Goal: Task Accomplishment & Management: Complete application form

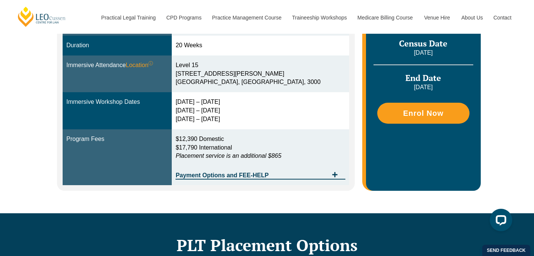
scroll to position [270, 0]
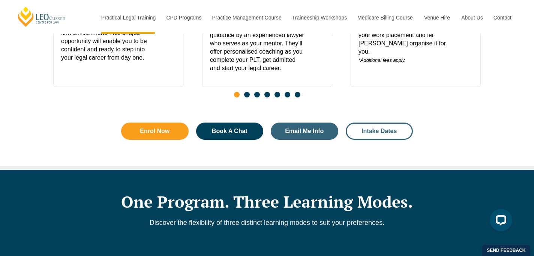
click at [381, 132] on span "Intake Dates" at bounding box center [379, 131] width 35 height 6
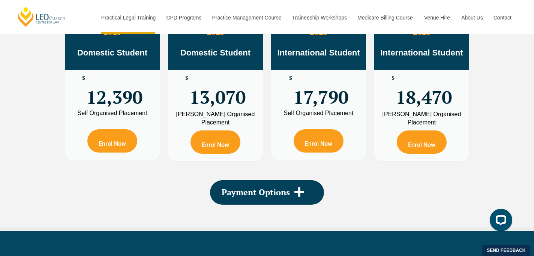
scroll to position [1189, 0]
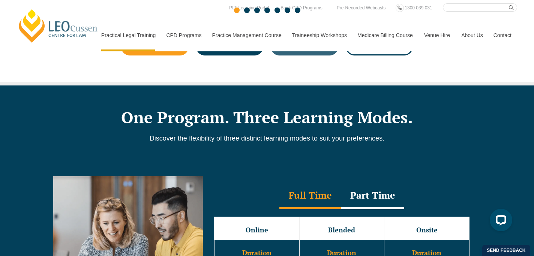
scroll to position [474, 0]
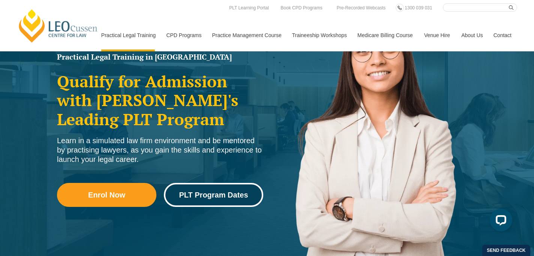
click at [208, 190] on link "PLT Program Dates" at bounding box center [213, 195] width 99 height 24
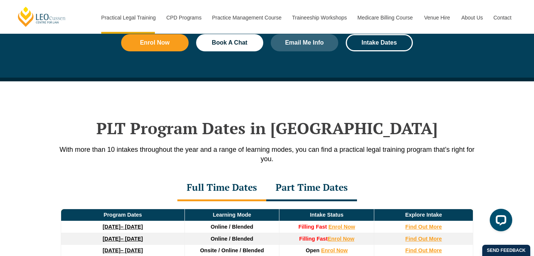
scroll to position [979, 0]
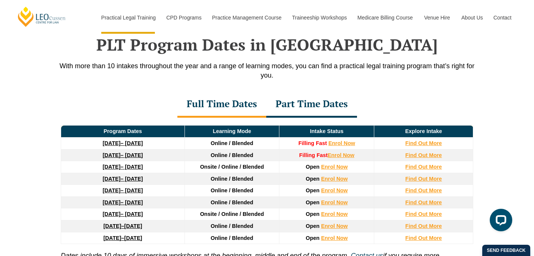
click at [312, 110] on div "Part Time Dates" at bounding box center [311, 105] width 91 height 26
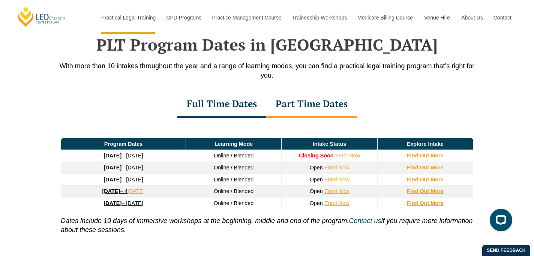
click at [246, 109] on div "Full Time Dates" at bounding box center [221, 105] width 89 height 26
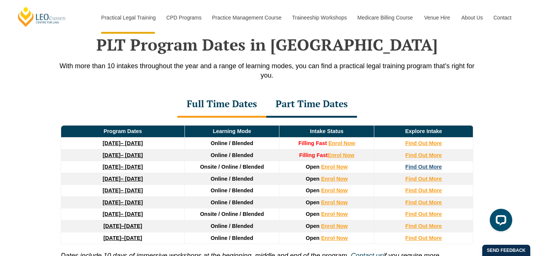
click at [431, 168] on strong "Find Out More" at bounding box center [423, 167] width 37 height 6
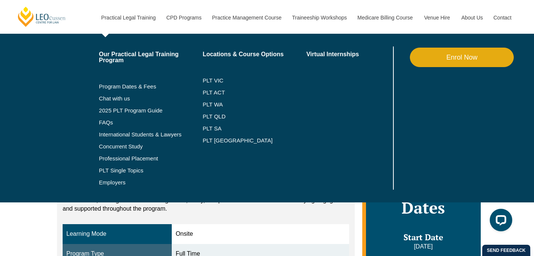
scroll to position [28, 0]
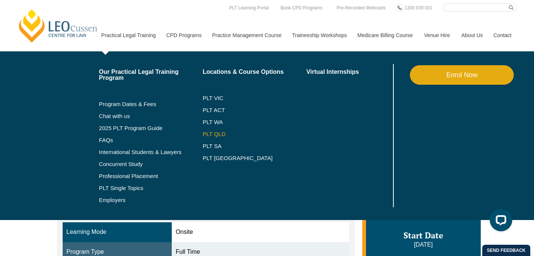
click at [205, 134] on link "PLT QLD" at bounding box center [255, 134] width 104 height 6
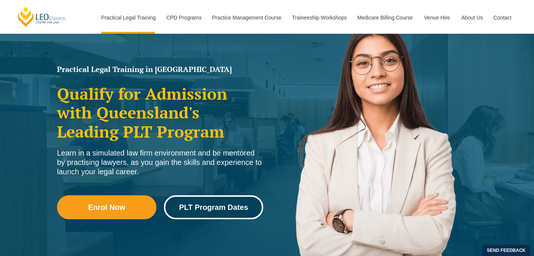
click at [206, 210] on span "PLT Program Dates" at bounding box center [213, 208] width 69 height 8
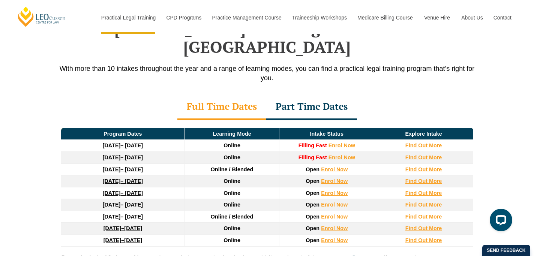
scroll to position [998, 0]
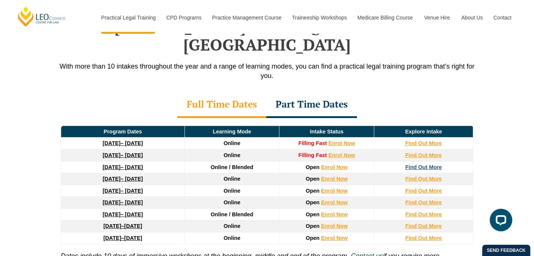
click at [426, 164] on strong "Find Out More" at bounding box center [423, 167] width 37 height 6
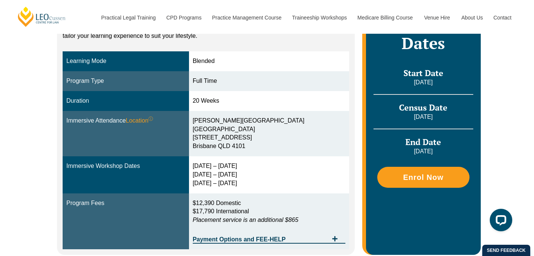
scroll to position [191, 0]
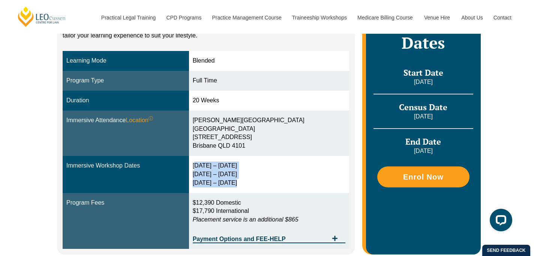
drag, startPoint x: 196, startPoint y: 165, endPoint x: 269, endPoint y: 182, distance: 74.3
click at [269, 182] on div "2 – 5 Feb 2026 14 – 16 Apr 2026 2 – 4 Jun 2026" at bounding box center [269, 175] width 153 height 26
click at [197, 174] on div "2 – 5 Feb 2026 14 – 16 Apr 2026 2 – 4 Jun 2026" at bounding box center [269, 175] width 153 height 26
drag, startPoint x: 203, startPoint y: 174, endPoint x: 222, endPoint y: 174, distance: 18.8
click at [222, 174] on div "2 – 5 Feb 2026 14 – 16 Apr 2026 2 – 4 Jun 2026" at bounding box center [269, 175] width 153 height 26
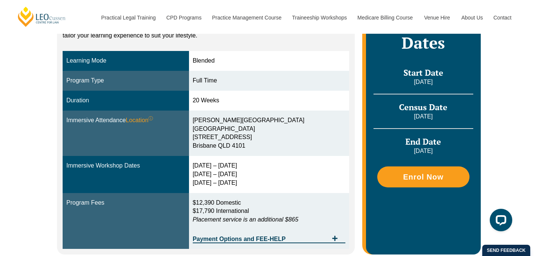
click at [195, 185] on td "2 – 5 Feb 2026 14 – 16 Apr 2026 2 – 4 Jun 2026" at bounding box center [269, 174] width 160 height 37
drag, startPoint x: 195, startPoint y: 183, endPoint x: 215, endPoint y: 183, distance: 20.3
click at [215, 183] on td "2 – 5 Feb 2026 14 – 16 Apr 2026 2 – 4 Jun 2026" at bounding box center [269, 174] width 160 height 37
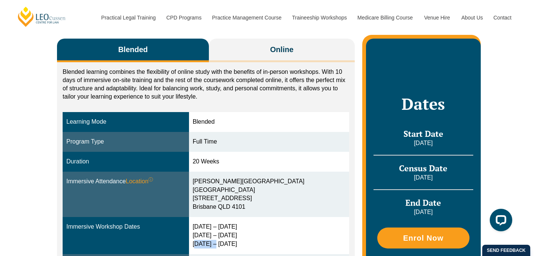
scroll to position [124, 0]
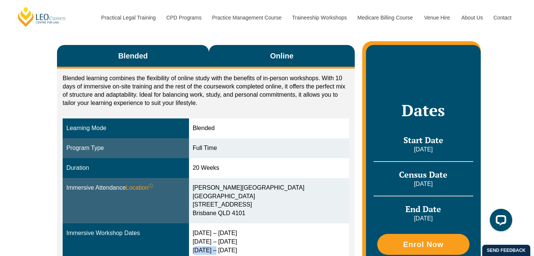
click at [264, 57] on button "Online" at bounding box center [282, 57] width 146 height 24
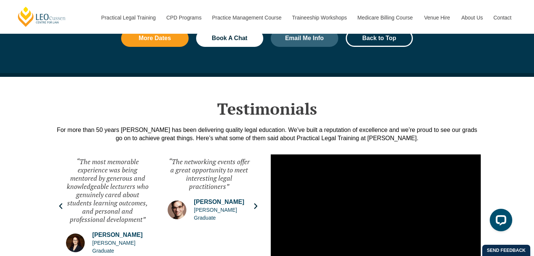
scroll to position [976, 0]
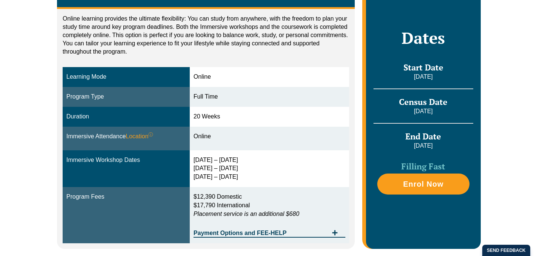
click at [263, 168] on div "[DATE] – [DATE] [DATE] – [DATE] [DATE] – [DATE]" at bounding box center [270, 169] width 152 height 26
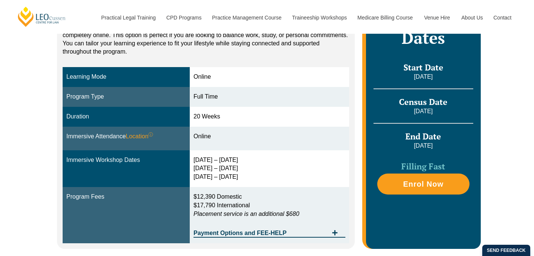
click at [205, 178] on div "16 – 19 Dec 2025 11 – 13 March 2026 29 April – 1 May 2026" at bounding box center [270, 169] width 152 height 26
drag, startPoint x: 197, startPoint y: 177, endPoint x: 245, endPoint y: 177, distance: 47.6
click at [245, 177] on div "16 – 19 Dec 2025 11 – 13 March 2026 29 April – 1 May 2026" at bounding box center [270, 169] width 152 height 26
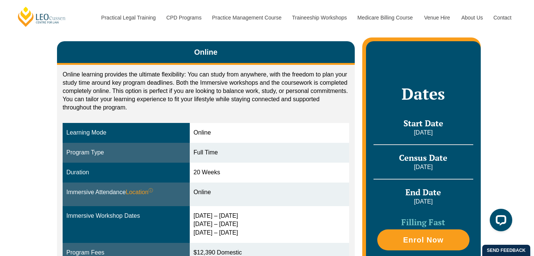
scroll to position [128, 0]
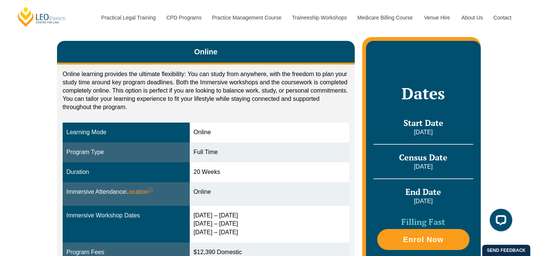
click at [213, 176] on td "20 Weeks" at bounding box center [269, 172] width 159 height 20
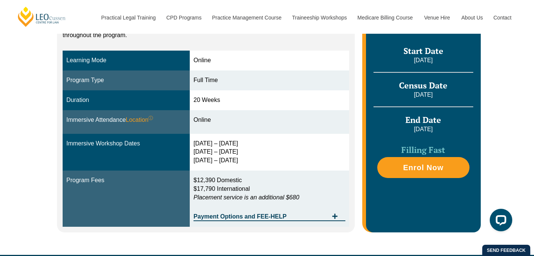
scroll to position [203, 0]
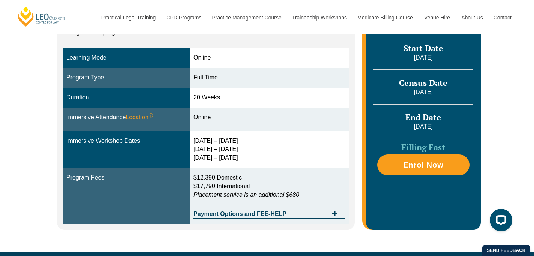
drag, startPoint x: 198, startPoint y: 141, endPoint x: 251, endPoint y: 141, distance: 53.6
click at [251, 141] on div "16 – 19 Dec 2025 11 – 13 March 2026 29 April – 1 May 2026" at bounding box center [270, 150] width 152 height 26
drag, startPoint x: 197, startPoint y: 141, endPoint x: 252, endPoint y: 141, distance: 55.5
click at [252, 141] on div "16 – 19 Dec 2025 11 – 13 March 2026 29 April – 1 May 2026" at bounding box center [270, 150] width 152 height 26
click at [235, 141] on div "16 – 19 Dec 2025 11 – 13 March 2026 29 April – 1 May 2026" at bounding box center [270, 150] width 152 height 26
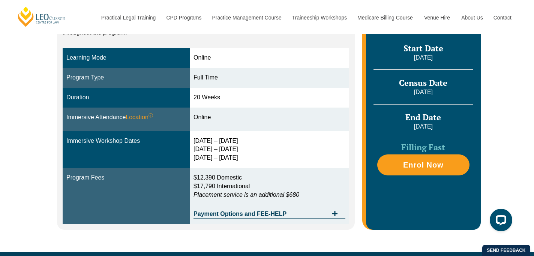
drag, startPoint x: 196, startPoint y: 148, endPoint x: 263, endPoint y: 148, distance: 66.4
click at [263, 148] on div "16 – 19 Dec 2025 11 – 13 March 2026 29 April – 1 May 2026" at bounding box center [270, 150] width 152 height 26
click at [243, 155] on div "16 – 19 Dec 2025 11 – 13 March 2026 29 April – 1 May 2026" at bounding box center [270, 150] width 152 height 26
drag, startPoint x: 197, startPoint y: 158, endPoint x: 255, endPoint y: 158, distance: 58.1
click at [255, 158] on div "16 – 19 Dec 2025 11 – 13 March 2026 29 April – 1 May 2026" at bounding box center [270, 150] width 152 height 26
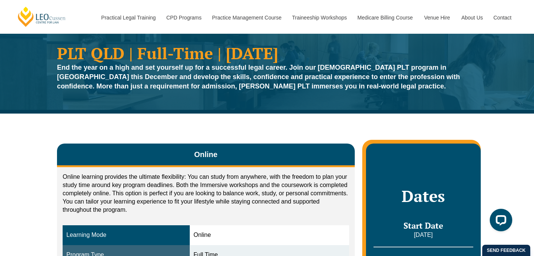
scroll to position [24, 0]
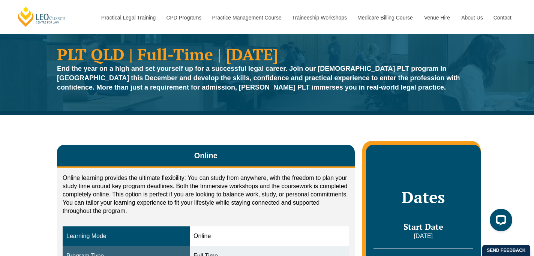
click at [250, 175] on p "Online learning provides the ultimate flexibility: You can study from anywhere,…" at bounding box center [206, 194] width 287 height 41
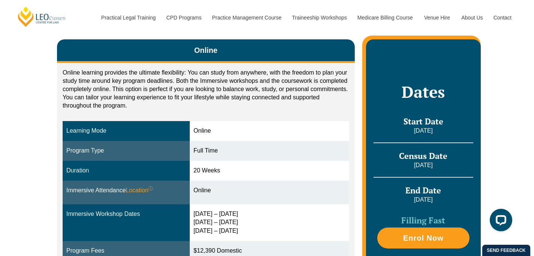
scroll to position [130, 0]
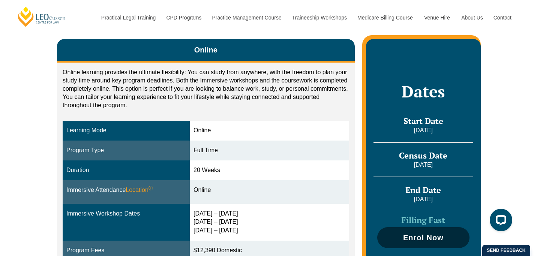
click at [401, 240] on span "Enrol Now" at bounding box center [423, 238] width 85 height 8
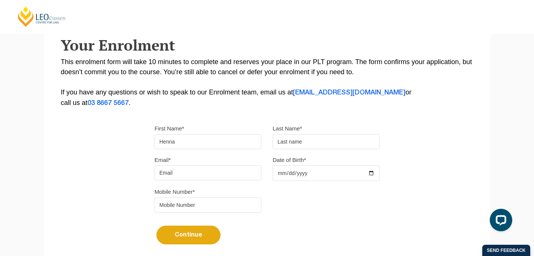
type input "Henna"
click at [285, 144] on input "text" at bounding box center [326, 141] width 107 height 15
type input "Makanji"
click at [200, 172] on input "Email*" at bounding box center [208, 172] width 107 height 15
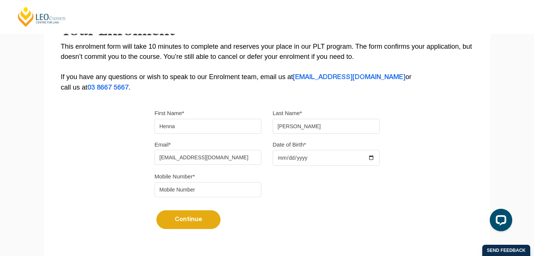
scroll to position [149, 0]
type input "hmakanji@gmail.com"
click at [284, 160] on input "Date of Birth*" at bounding box center [326, 158] width 107 height 16
type input "1999-01-04"
click at [227, 190] on input "tel" at bounding box center [208, 189] width 107 height 15
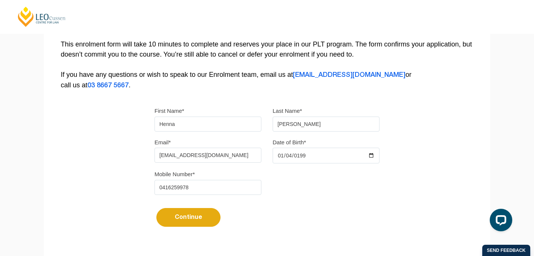
scroll to position [153, 0]
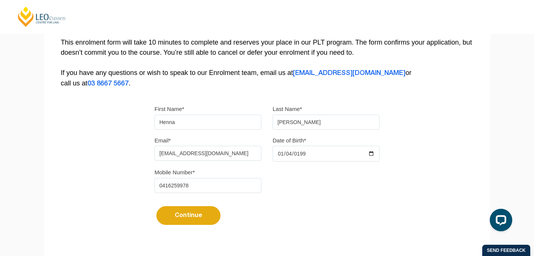
type input "0416259978"
click at [193, 215] on button "Continue" at bounding box center [188, 215] width 64 height 19
select select
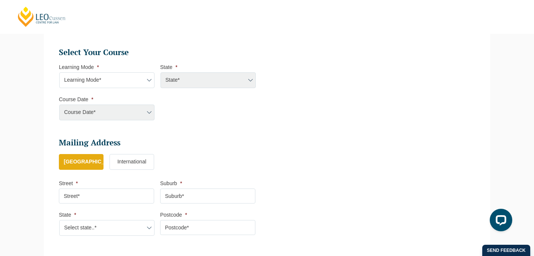
scroll to position [330, 0]
click at [131, 76] on select "Learning Mode* Online Full Time Learning Online Part Time Learning Blended Full…" at bounding box center [106, 81] width 95 height 16
select select "Online Full Time Learning"
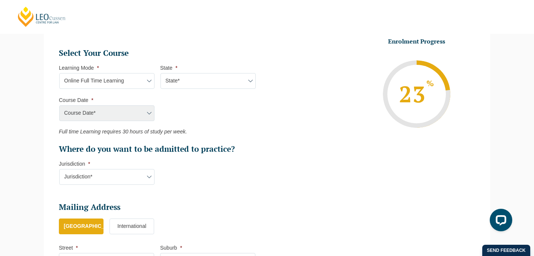
click at [193, 81] on select "State* National (ACT/NSW, VIC, QLD, SA, WA)" at bounding box center [208, 81] width 95 height 16
select select "National (ACT/NSW, VIC, QLD, SA, WA)"
click at [214, 83] on select "State* National (ACT/NSW, VIC, QLD, SA, WA)" at bounding box center [208, 81] width 95 height 16
click at [122, 111] on select "Course Date* September 2025 (22-Sep-2025 to 20-Feb-2026) December 2025 (08-Dec-…" at bounding box center [106, 113] width 95 height 16
select select "December 2025 (08-Dec-2025 to 16-May-2026)"
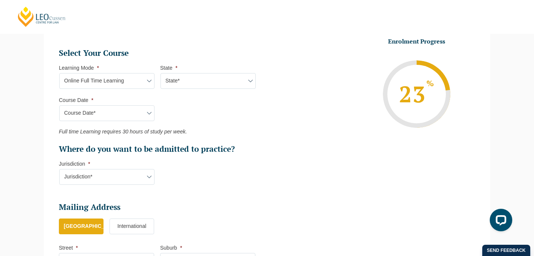
type input "Intake 11 December 2025 FT"
type input "Practical Legal Training (NAT)"
select select "NAT PLT (DEC) 2025 Full Time Online"
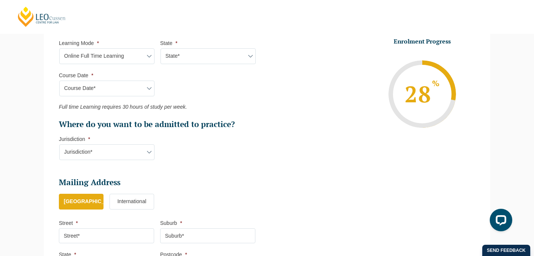
scroll to position [356, 0]
click at [122, 152] on select "Jurisdiction* VIC ACT/NSW SA WA QLD" at bounding box center [106, 152] width 95 height 16
select select "QLD"
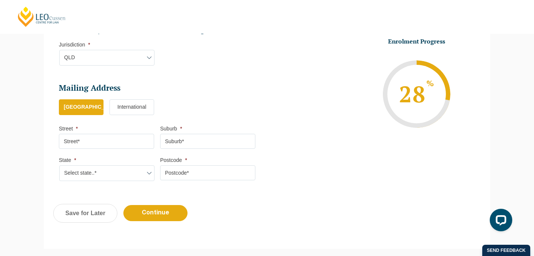
scroll to position [451, 0]
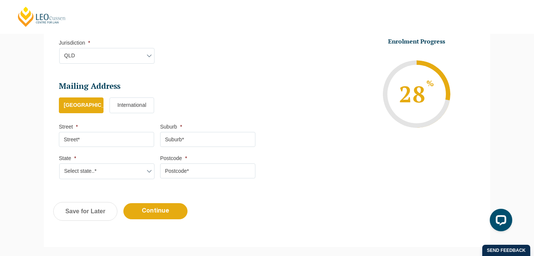
click at [137, 139] on input "Street *" at bounding box center [106, 139] width 95 height 15
type input "53 Olsen Crescent"
type input "WAKERLEY (QLD)"
select select "QLD"
type input "4154"
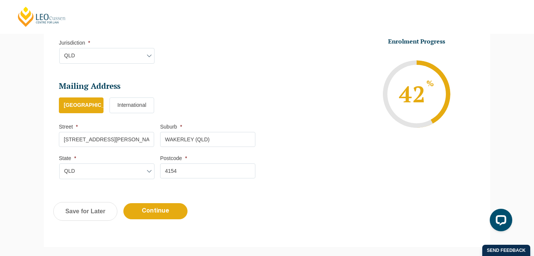
click at [211, 143] on input "WAKERLEY (QLD)" at bounding box center [207, 139] width 95 height 15
type input "W"
type input "Wakerley"
click at [144, 169] on select "Select state..* VIC WA QLD SA NSW NT ACT TAS" at bounding box center [106, 172] width 95 height 16
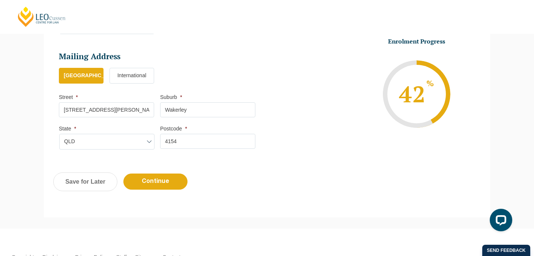
scroll to position [502, 0]
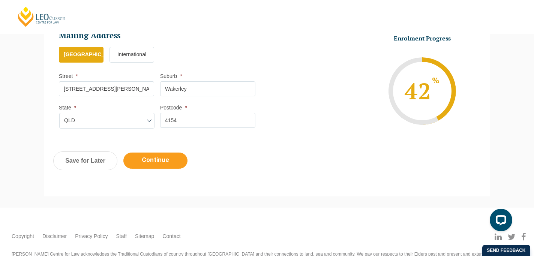
click at [176, 164] on input "Continue" at bounding box center [155, 161] width 64 height 16
select select "Online Full Time Learning"
select select "National (ACT/NSW, VIC, QLD, SA, WA)"
select select
select select "December 2025 (08-Dec-2025 to 16-May-2026)"
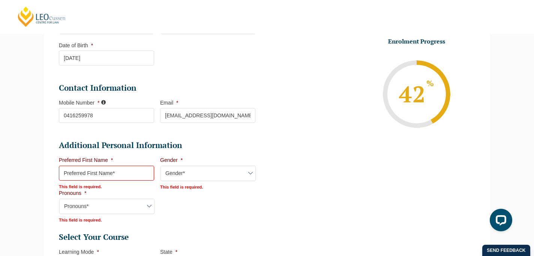
scroll to position [183, 0]
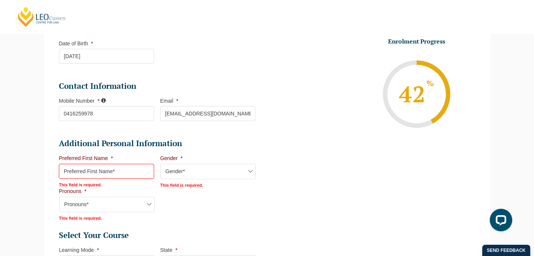
click at [123, 175] on input "Preferred First Name *" at bounding box center [106, 171] width 95 height 15
type input "Henna"
click at [176, 175] on select "Gender* Male Female Nonbinary Intersex Prefer not to disclose Other" at bounding box center [208, 172] width 95 height 16
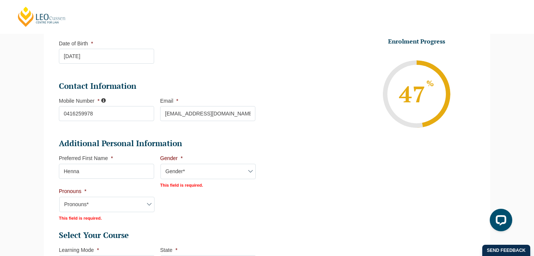
select select "Female"
click at [122, 203] on select "Pronouns* She/Her/Hers He/Him/His They/Them/Theirs Other Prefer not to disclose" at bounding box center [106, 204] width 95 height 16
select select "She/Her/Hers"
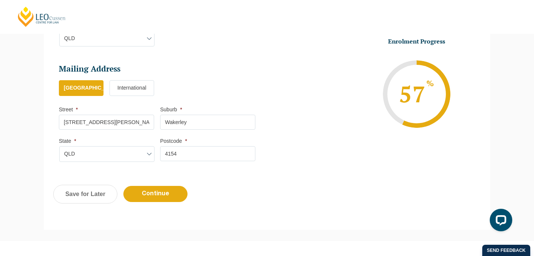
scroll to position [521, 0]
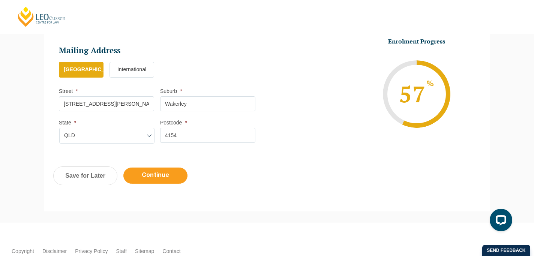
click at [171, 179] on input "Continue" at bounding box center [155, 176] width 64 height 16
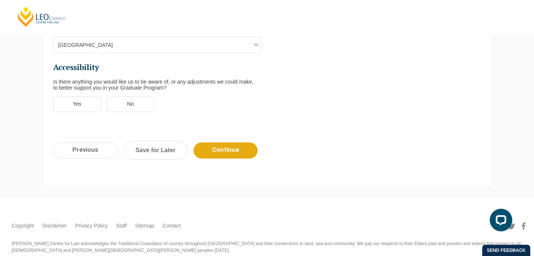
scroll to position [65, 0]
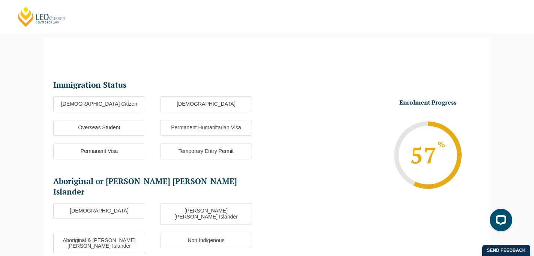
click at [123, 107] on label "Australian Citizen" at bounding box center [99, 104] width 92 height 16
click at [0, 0] on input "Australian Citizen" at bounding box center [0, 0] width 0 height 0
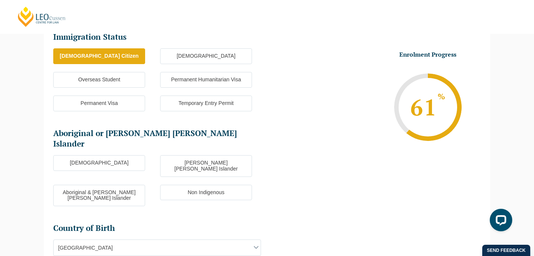
scroll to position [113, 0]
click at [192, 185] on label "Non Indigenous" at bounding box center [206, 193] width 92 height 16
click at [0, 0] on input "Non Indigenous" at bounding box center [0, 0] width 0 height 0
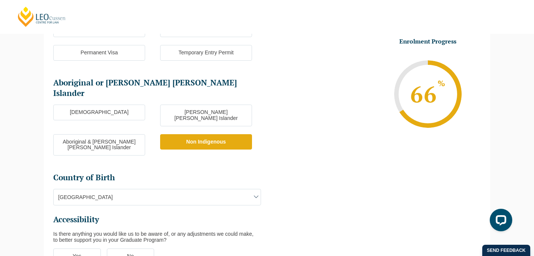
scroll to position [165, 0]
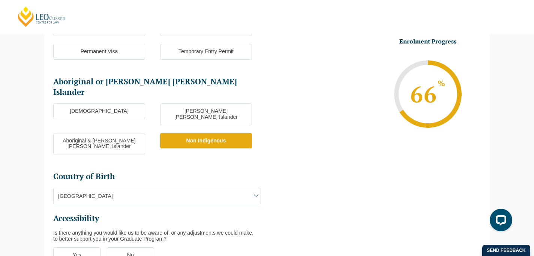
click at [165, 184] on ul "Immigration Status Immigration Status * Australian Citizen New Zealand Citizen …" at bounding box center [160, 125] width 214 height 291
click at [164, 188] on span "Australia" at bounding box center [157, 196] width 207 height 16
click at [165, 188] on span "Australia" at bounding box center [157, 196] width 207 height 16
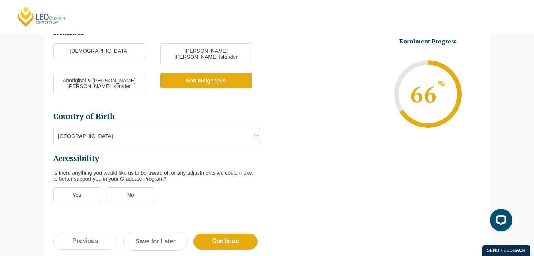
scroll to position [225, 0]
click at [126, 187] on label "No" at bounding box center [131, 195] width 48 height 16
click at [0, 0] on input "No" at bounding box center [0, 0] width 0 height 0
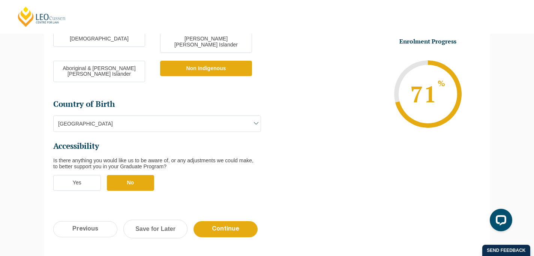
scroll to position [240, 0]
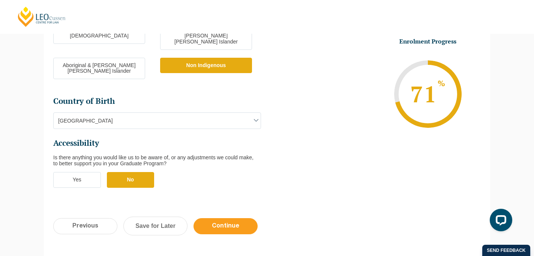
click at [237, 218] on input "Continue" at bounding box center [226, 226] width 64 height 16
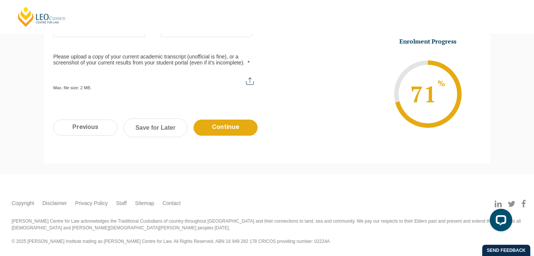
scroll to position [65, 0]
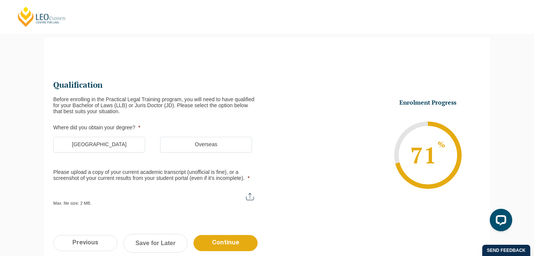
click at [129, 143] on label "Australia" at bounding box center [99, 145] width 92 height 16
click at [0, 0] on input "Australia" at bounding box center [0, 0] width 0 height 0
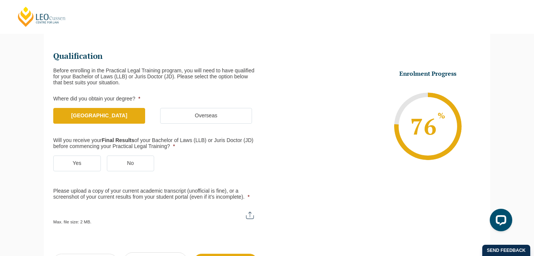
scroll to position [96, 0]
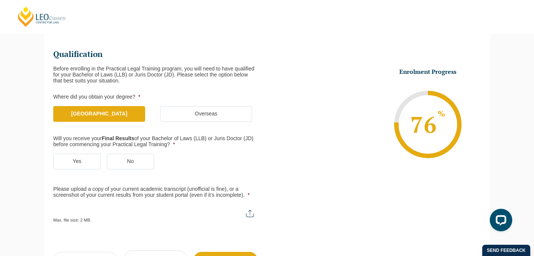
click at [88, 155] on label "Yes" at bounding box center [77, 162] width 48 height 16
click at [0, 0] on input "Yes" at bounding box center [0, 0] width 0 height 0
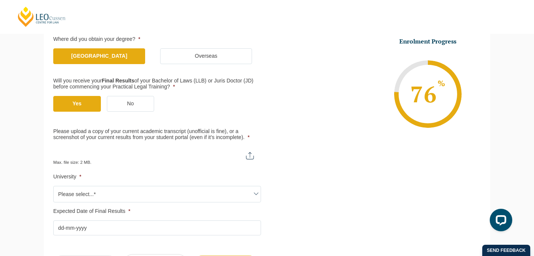
scroll to position [155, 0]
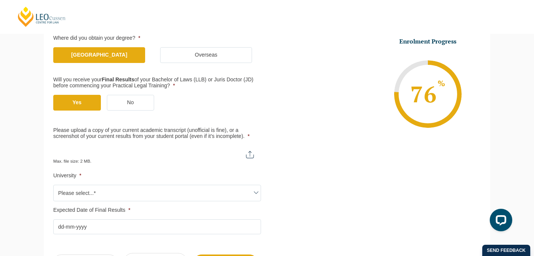
click at [252, 155] on input "Please upload a copy of your current academic transcript (unofficial is fine), …" at bounding box center [157, 152] width 208 height 13
type input "C:\fakepath\SSR_TSRPT.pdf"
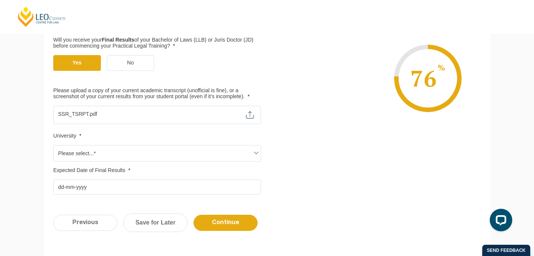
scroll to position [195, 0]
click at [182, 161] on span "Please select...*" at bounding box center [157, 153] width 208 height 17
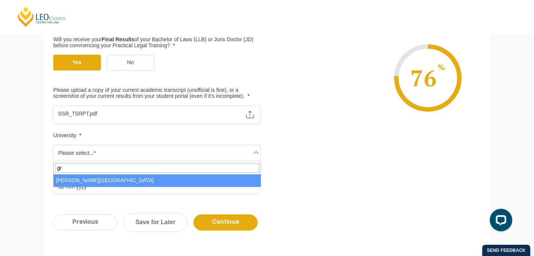
type input "gr"
select select "Griffith University"
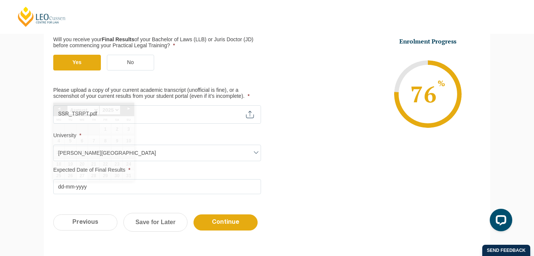
click at [64, 188] on input "Expected Date of Final Results *" at bounding box center [157, 186] width 208 height 15
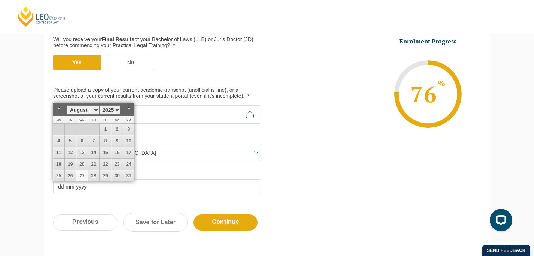
click at [95, 111] on select "January February March April May June July August September October November De…" at bounding box center [83, 109] width 32 height 9
click at [116, 129] on link "1" at bounding box center [116, 129] width 11 height 11
type input "01-11-2025"
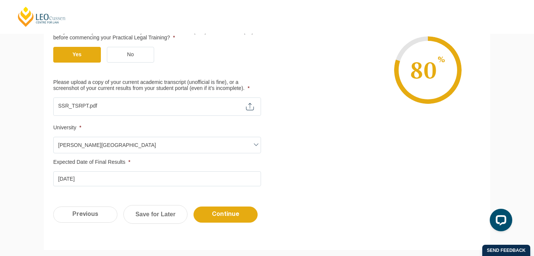
scroll to position [218, 0]
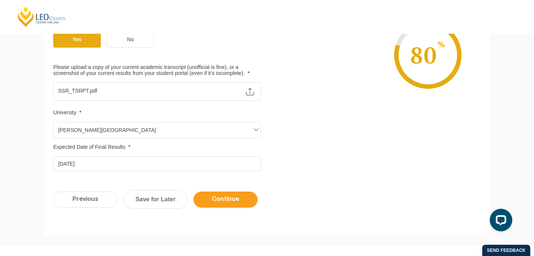
click at [224, 200] on input "Continue" at bounding box center [226, 200] width 64 height 16
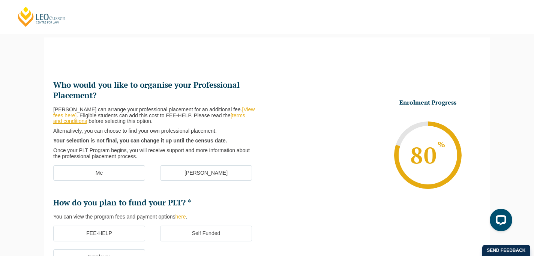
scroll to position [0, 0]
click at [192, 167] on label "[PERSON_NAME]" at bounding box center [206, 173] width 92 height 16
click at [0, 0] on input "[PERSON_NAME]" at bounding box center [0, 0] width 0 height 0
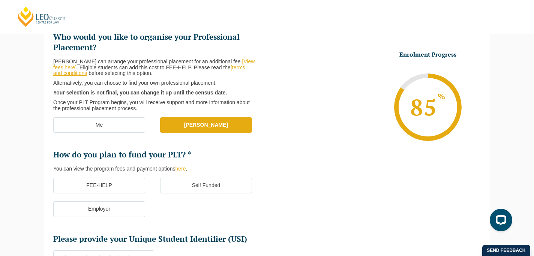
scroll to position [118, 0]
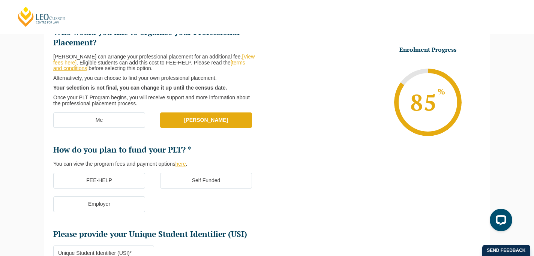
click at [128, 185] on label "FEE-HELP" at bounding box center [99, 181] width 92 height 16
click at [0, 0] on input "FEE-HELP" at bounding box center [0, 0] width 0 height 0
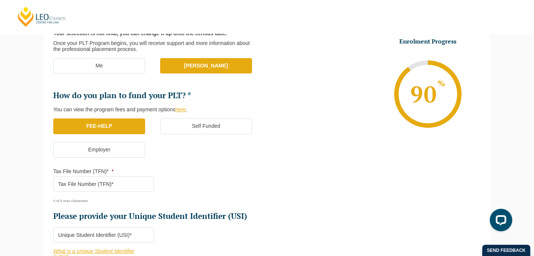
scroll to position [178, 0]
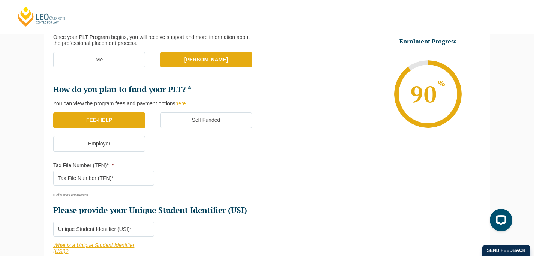
click at [118, 185] on input "Tax File Number (TFN)* *" at bounding box center [103, 178] width 101 height 15
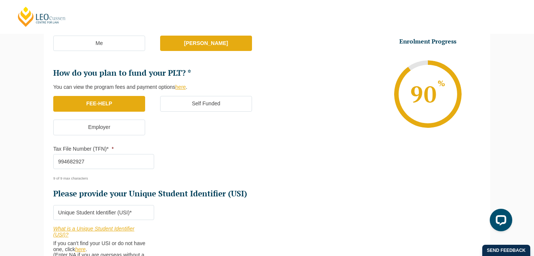
scroll to position [200, 0]
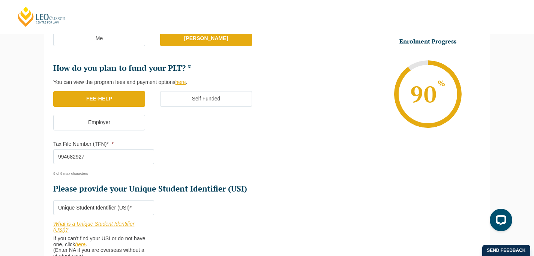
click at [69, 158] on input "994682927" at bounding box center [103, 156] width 101 height 15
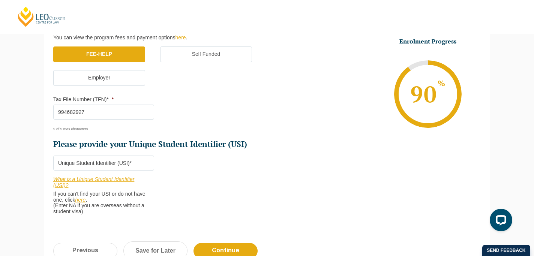
scroll to position [246, 0]
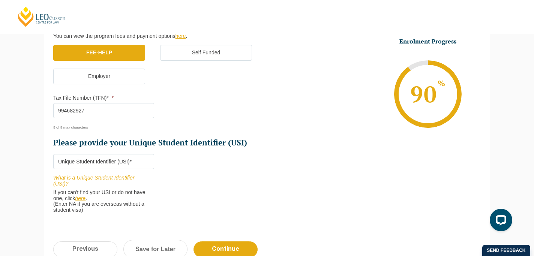
type input "994682927"
click at [111, 167] on input "Please provide your Unique Student Identifier (USI) *" at bounding box center [103, 161] width 101 height 15
click at [98, 162] on input "Please provide your Unique Student Identifier (USI) *" at bounding box center [103, 161] width 101 height 15
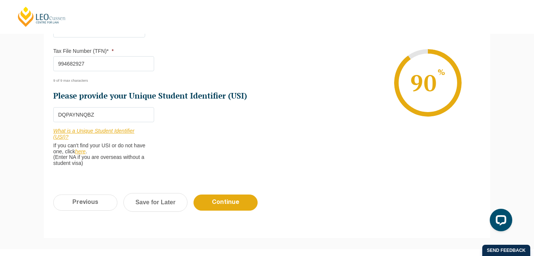
scroll to position [293, 0]
type input "DQPAYNNQBZ"
click at [212, 209] on input "Continue" at bounding box center [226, 202] width 64 height 16
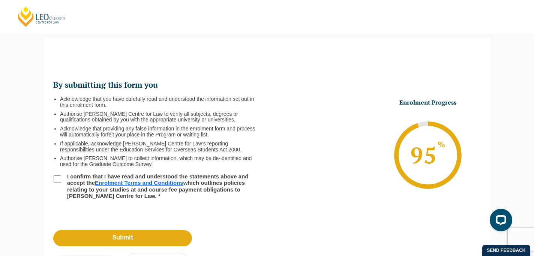
scroll to position [0, 0]
click at [58, 178] on input "I confirm that I have read and understood the statements above and accept the E…" at bounding box center [58, 180] width 8 height 8
checkbox input "true"
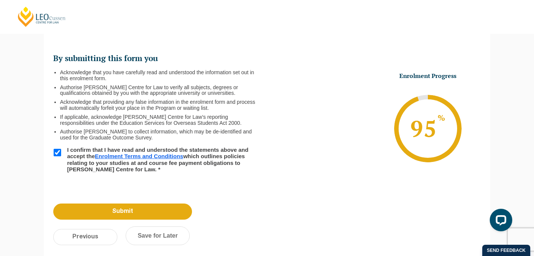
scroll to position [109, 0]
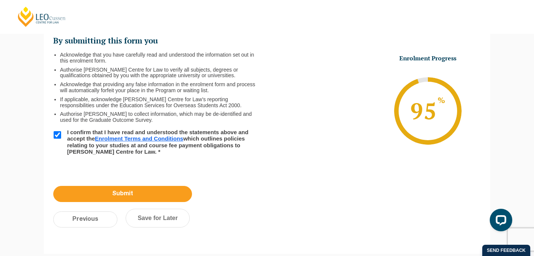
click at [145, 188] on input "Submit" at bounding box center [122, 194] width 139 height 16
